Goal: Task Accomplishment & Management: Manage account settings

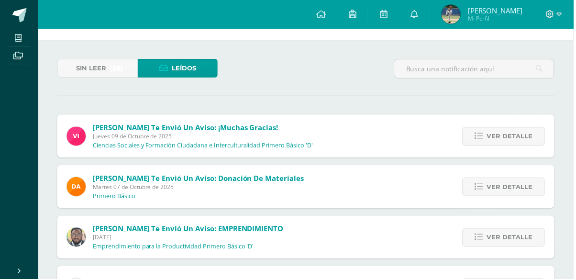
scroll to position [33, 0]
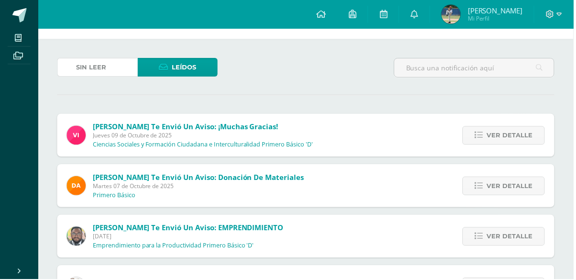
click at [104, 64] on span "Sin leer" at bounding box center [92, 68] width 30 height 18
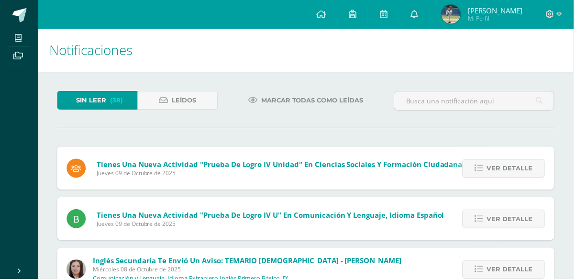
click at [298, 93] on span "Marcar todas como leídas" at bounding box center [313, 101] width 102 height 18
